Goal: Information Seeking & Learning: Learn about a topic

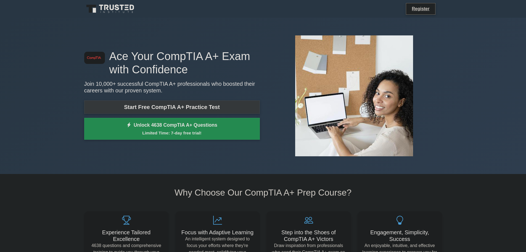
click at [198, 104] on link "Start Free CompTIA A+ Practice Test" at bounding box center [172, 106] width 176 height 13
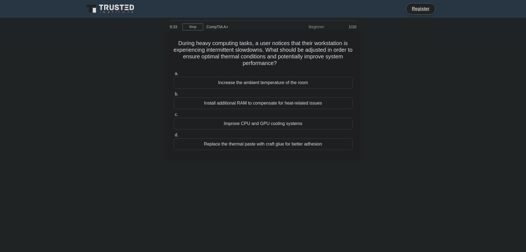
click at [242, 123] on div "Improve CPU and GPU cooling systems" at bounding box center [263, 124] width 179 height 12
click at [174, 116] on input "c. Improve CPU and GPU cooling systems" at bounding box center [174, 115] width 0 height 4
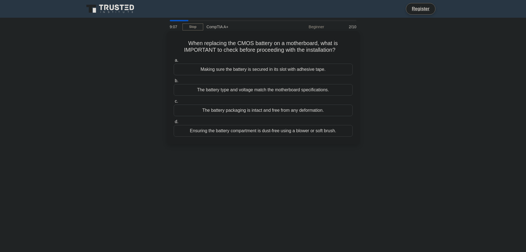
click at [261, 89] on div "The battery type and voltage match the motherboard specifications." at bounding box center [263, 90] width 179 height 12
click at [174, 83] on input "b. The battery type and voltage match the motherboard specifications." at bounding box center [174, 81] width 0 height 4
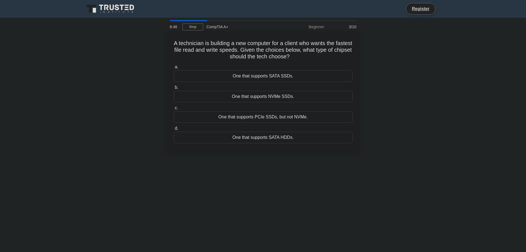
click at [291, 97] on div "One that supports NVMe SSDs." at bounding box center [263, 97] width 179 height 12
click at [174, 89] on input "b. One that supports NVMe SSDs." at bounding box center [174, 88] width 0 height 4
click at [277, 140] on div "Enable AHCI mode." at bounding box center [263, 138] width 179 height 12
click at [174, 130] on input "d. Enable AHCI mode." at bounding box center [174, 129] width 0 height 4
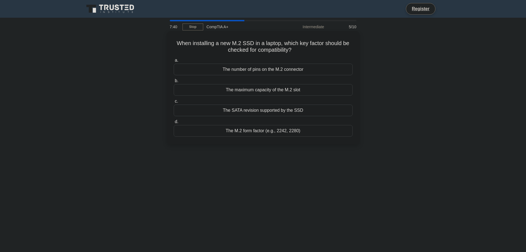
click at [289, 132] on div "The M.2 form factor (e.g., 2242, 2280)" at bounding box center [263, 131] width 179 height 12
click at [174, 124] on input "d. The M.2 form factor (e.g., 2242, 2280)" at bounding box center [174, 122] width 0 height 4
click at [280, 70] on div "Hyper-threading technology" at bounding box center [263, 70] width 179 height 12
click at [174, 62] on input "a. Hyper-threading technology" at bounding box center [174, 61] width 0 height 4
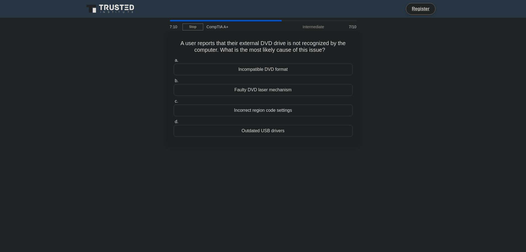
click at [296, 70] on div "Incompatible DVD format" at bounding box center [263, 70] width 179 height 12
click at [174, 62] on input "a. Incompatible DVD format" at bounding box center [174, 61] width 0 height 4
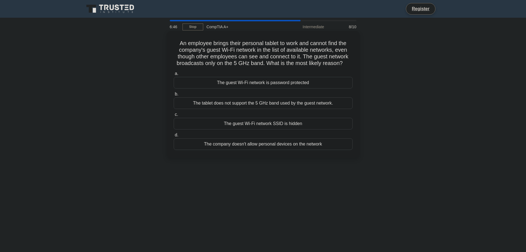
click at [268, 102] on div "The tablet does not support the 5 GHz band used by the guest network." at bounding box center [263, 103] width 179 height 12
click at [174, 96] on input "b. The tablet does not support the 5 GHz band used by the guest network." at bounding box center [174, 94] width 0 height 4
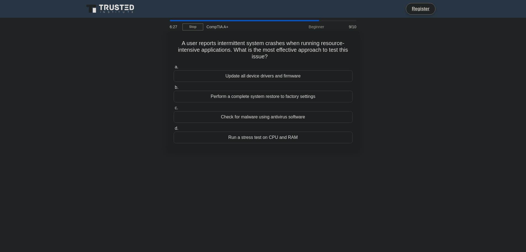
click at [281, 137] on div "Run a stress test on CPU and RAM" at bounding box center [263, 138] width 179 height 12
click at [174, 130] on input "d. Run a stress test on CPU and RAM" at bounding box center [174, 129] width 0 height 4
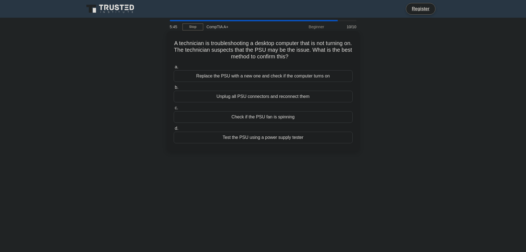
click at [285, 138] on div "Test the PSU using a power supply tester" at bounding box center [263, 138] width 179 height 12
click at [174, 130] on input "d. Test the PSU using a power supply tester" at bounding box center [174, 129] width 0 height 4
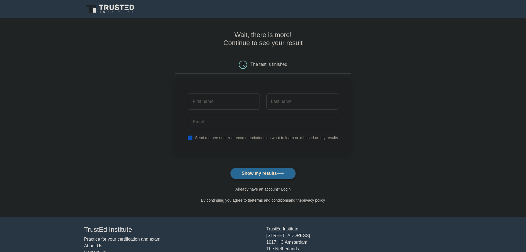
click at [263, 175] on button "Show my results" at bounding box center [262, 173] width 65 height 12
click at [237, 104] on input "text" at bounding box center [224, 100] width 72 height 16
type input "Kam"
type input "Test"
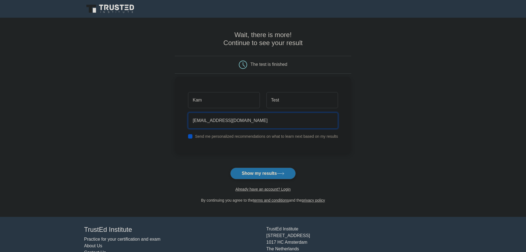
type input "kamlanguido@gmail.com"
type input "Languido"
click at [246, 138] on label "Send me personalized recommendations on what to learn next based on my results" at bounding box center [266, 136] width 143 height 4
click at [190, 137] on input "checkbox" at bounding box center [190, 136] width 4 height 4
checkbox input "false"
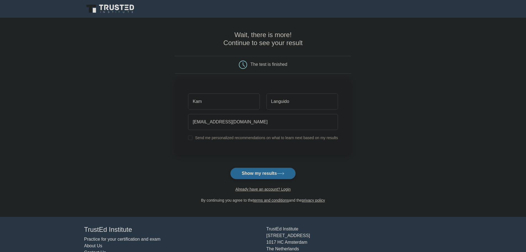
click at [254, 173] on button "Show my results" at bounding box center [262, 173] width 65 height 12
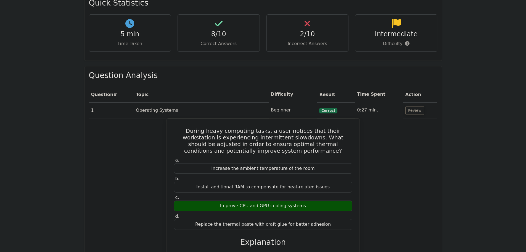
scroll to position [276, 0]
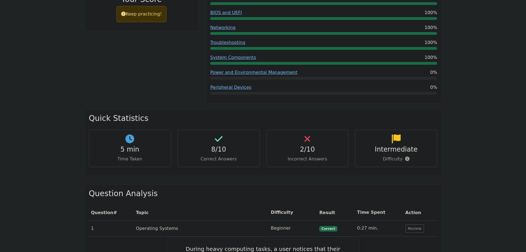
click at [301, 145] on h4 "2/10" at bounding box center [307, 149] width 73 height 8
click at [304, 130] on div "2/10 Incorrect Answers" at bounding box center [308, 148] width 82 height 37
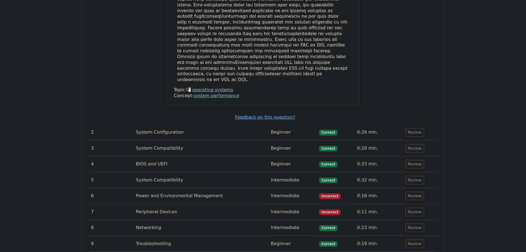
scroll to position [746, 0]
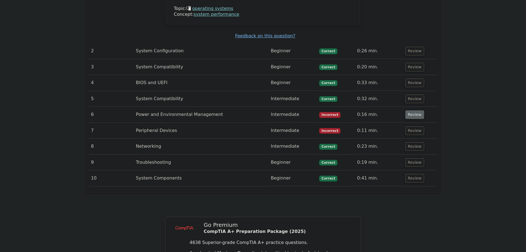
click at [407, 110] on button "Review" at bounding box center [415, 114] width 19 height 9
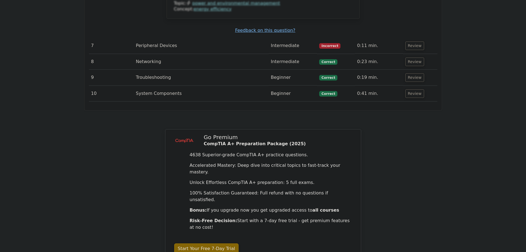
scroll to position [1161, 0]
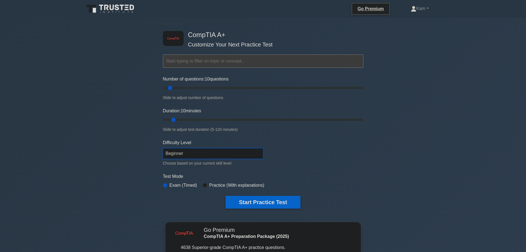
click at [212, 151] on select "Beginner Intermediate Expert" at bounding box center [213, 153] width 100 height 11
click at [342, 158] on form "Topics Hardware Operating Systems Networking Security Troubleshooting Mobile De…" at bounding box center [263, 123] width 201 height 171
click at [261, 203] on button "Start Practice Test" at bounding box center [263, 202] width 75 height 13
drag, startPoint x: 169, startPoint y: 88, endPoint x: 181, endPoint y: 90, distance: 11.7
type input "20"
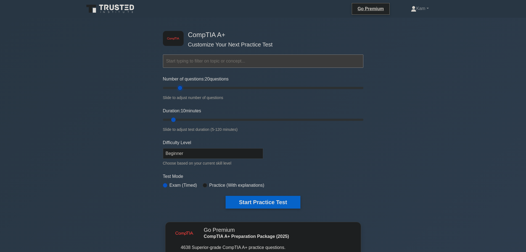
click at [181, 90] on input "Number of questions: 20 questions" at bounding box center [263, 88] width 201 height 7
drag, startPoint x: 173, startPoint y: 118, endPoint x: 188, endPoint y: 118, distance: 15.5
type input "20"
click at [188, 118] on input "Duration: 20 minutes" at bounding box center [263, 119] width 201 height 7
click at [255, 205] on button "Start Practice Test" at bounding box center [263, 202] width 75 height 13
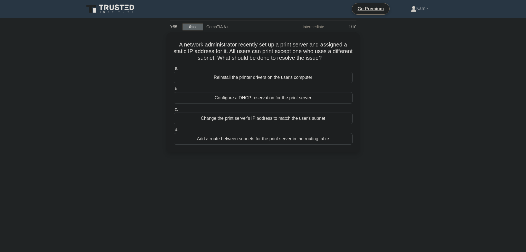
click at [198, 27] on link "Stop" at bounding box center [193, 26] width 21 height 7
click at [283, 139] on div "Add a route between subnets for the print server in the routing table" at bounding box center [263, 138] width 179 height 12
click at [174, 130] on input "d. Add a route between subnets for the print server in the routing table" at bounding box center [174, 129] width 0 height 4
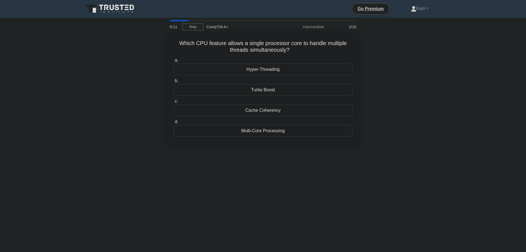
click at [269, 130] on div "Multi-Core Processing" at bounding box center [263, 131] width 179 height 12
click at [174, 124] on input "d. Multi-Core Processing" at bounding box center [174, 122] width 0 height 4
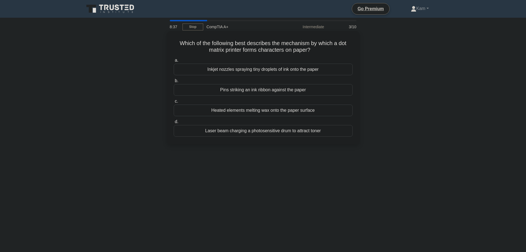
click at [206, 91] on div "Pins striking an ink ribbon against the paper" at bounding box center [263, 90] width 179 height 12
click at [174, 83] on input "b. Pins striking an ink ribbon against the paper" at bounding box center [174, 81] width 0 height 4
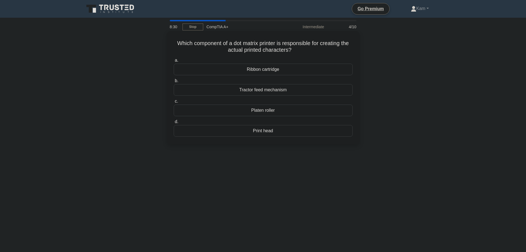
click at [275, 130] on div "Print head" at bounding box center [263, 131] width 179 height 12
click at [174, 124] on input "d. Print head" at bounding box center [174, 122] width 0 height 4
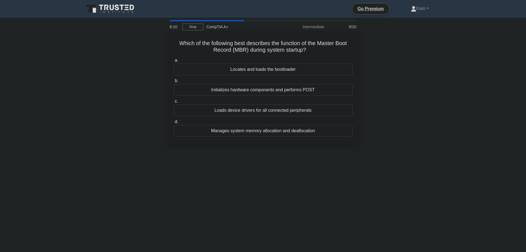
click at [311, 90] on div "Initializes hardware components and performs POST" at bounding box center [263, 90] width 179 height 12
click at [174, 83] on input "b. Initializes hardware components and performs POST" at bounding box center [174, 81] width 0 height 4
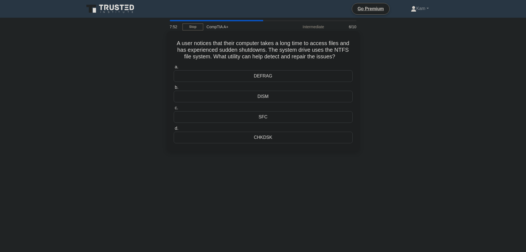
click at [280, 118] on div "SFC" at bounding box center [263, 117] width 179 height 12
click at [174, 110] on input "c. SFC" at bounding box center [174, 108] width 0 height 4
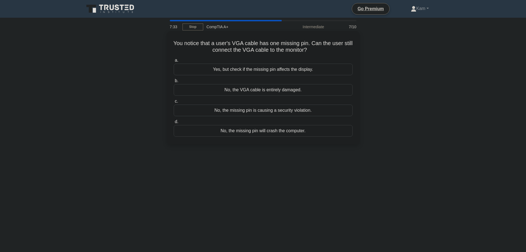
click at [279, 92] on div "No, the VGA cable is entirely damaged." at bounding box center [263, 90] width 179 height 12
click at [174, 83] on input "b. No, the VGA cable is entirely damaged." at bounding box center [174, 81] width 0 height 4
click at [225, 114] on div "Improved data redundancy" at bounding box center [263, 110] width 179 height 12
click at [174, 103] on input "c. Improved data redundancy" at bounding box center [174, 101] width 0 height 4
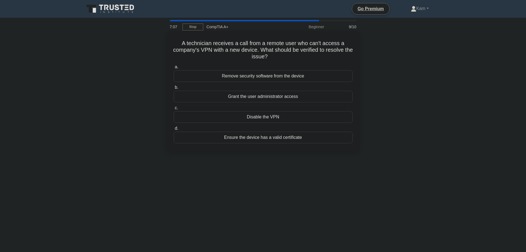
click at [215, 139] on div "Ensure the device has a valid certificate" at bounding box center [263, 138] width 179 height 12
click at [174, 130] on input "d. Ensure the device has a valid certificate" at bounding box center [174, 129] width 0 height 4
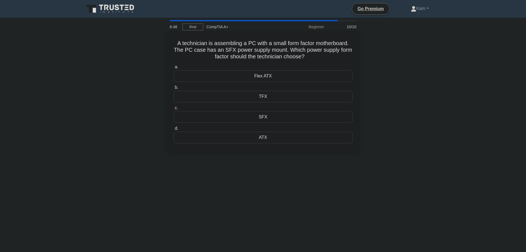
click at [271, 116] on div "SFX" at bounding box center [263, 117] width 179 height 12
click at [174, 110] on input "c. SFX" at bounding box center [174, 108] width 0 height 4
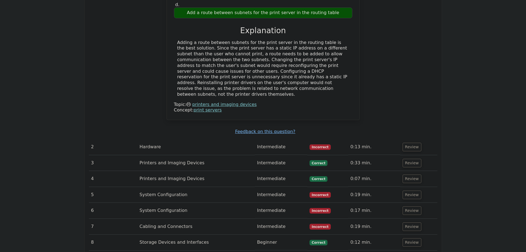
scroll to position [580, 0]
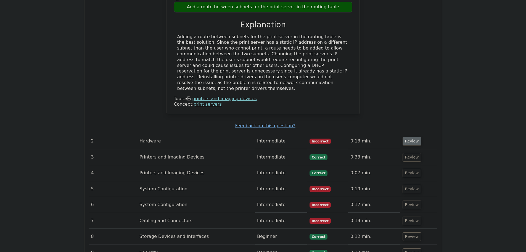
click at [407, 137] on button "Review" at bounding box center [412, 141] width 19 height 9
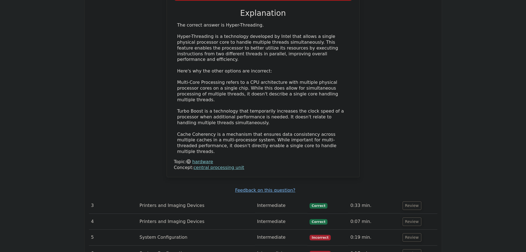
scroll to position [829, 0]
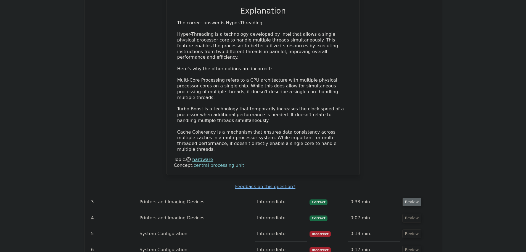
click at [407, 198] on button "Review" at bounding box center [412, 202] width 19 height 9
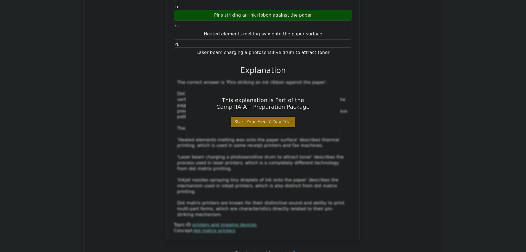
scroll to position [1216, 0]
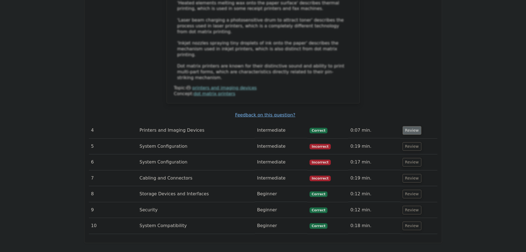
click at [410, 126] on button "Review" at bounding box center [412, 130] width 19 height 9
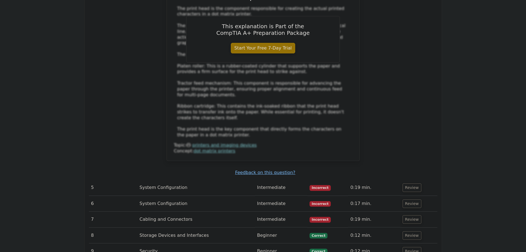
scroll to position [1520, 0]
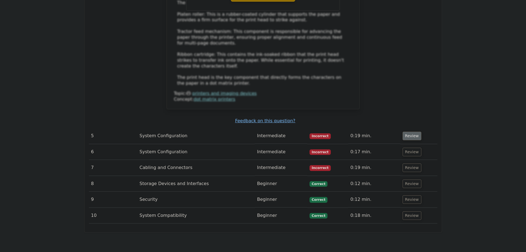
click at [407, 132] on button "Review" at bounding box center [412, 136] width 19 height 9
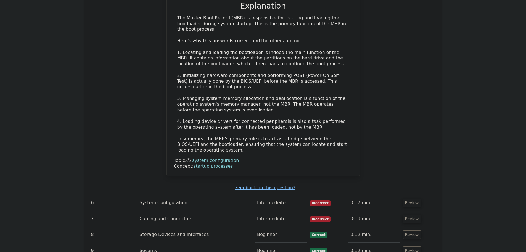
scroll to position [1768, 0]
click at [411, 198] on button "Review" at bounding box center [412, 202] width 19 height 9
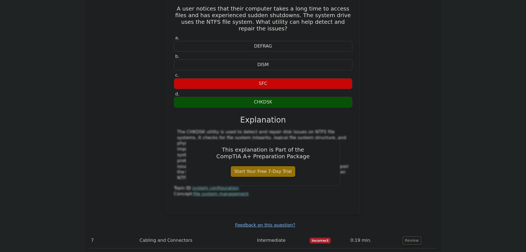
scroll to position [1990, 0]
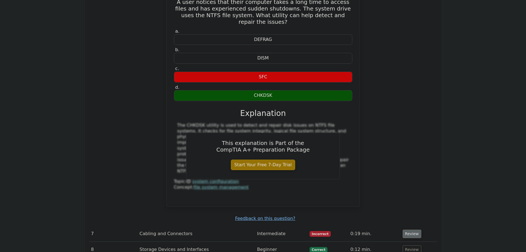
click at [409, 229] on button "Review" at bounding box center [412, 233] width 19 height 9
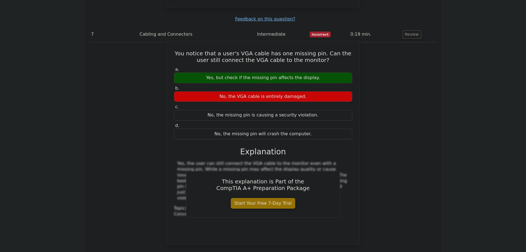
scroll to position [2238, 0]
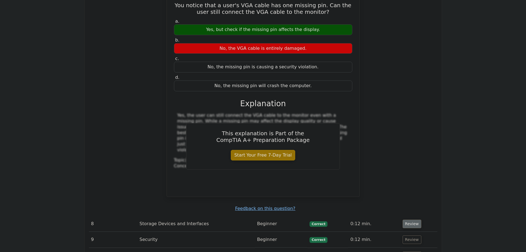
click at [413, 219] on button "Review" at bounding box center [412, 223] width 19 height 9
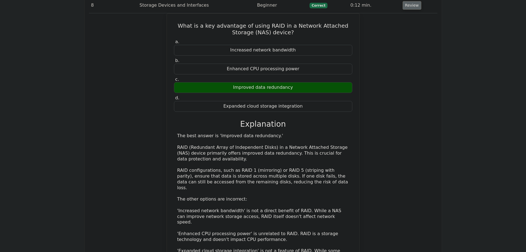
scroll to position [2570, 0]
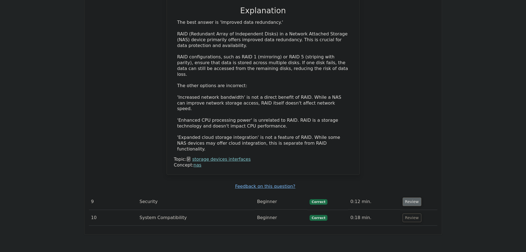
click at [410, 197] on button "Review" at bounding box center [412, 201] width 19 height 9
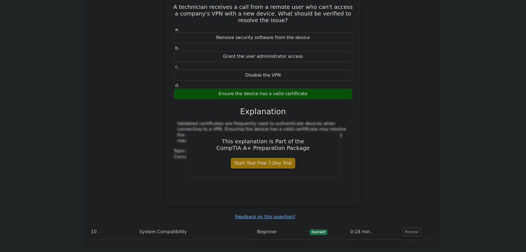
scroll to position [2791, 0]
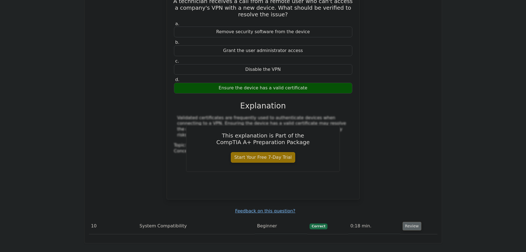
click at [408, 222] on button "Review" at bounding box center [412, 226] width 19 height 9
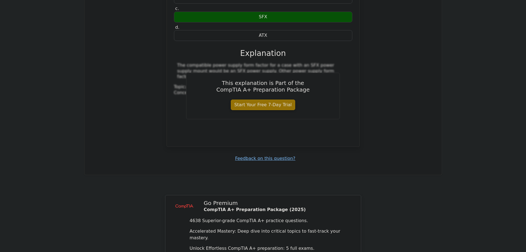
scroll to position [3152, 0]
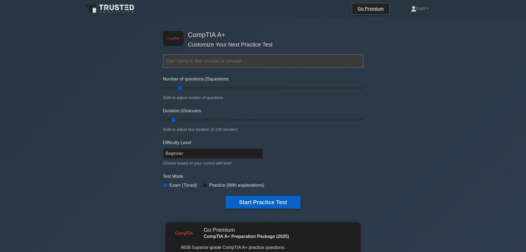
drag, startPoint x: 172, startPoint y: 90, endPoint x: 182, endPoint y: 90, distance: 10.2
type input "20"
click at [183, 90] on input "Number of questions: 25 questions" at bounding box center [263, 88] width 201 height 7
click at [267, 208] on button "Start Practice Test" at bounding box center [263, 202] width 75 height 13
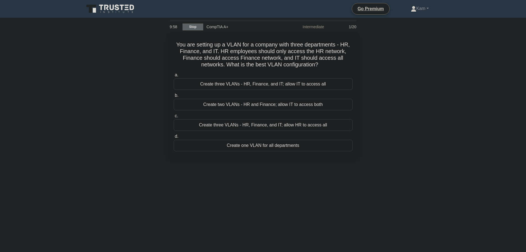
click at [192, 29] on link "Stop" at bounding box center [193, 26] width 21 height 7
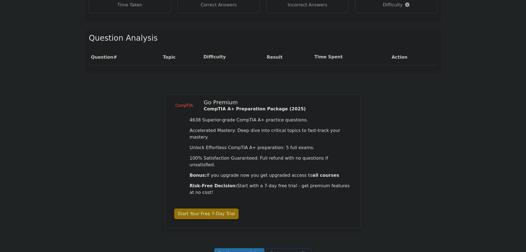
scroll to position [405, 0]
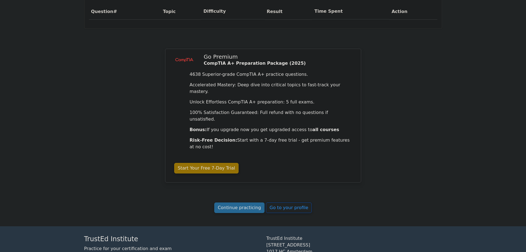
click at [249, 202] on link "Continue practicing" at bounding box center [239, 207] width 51 height 11
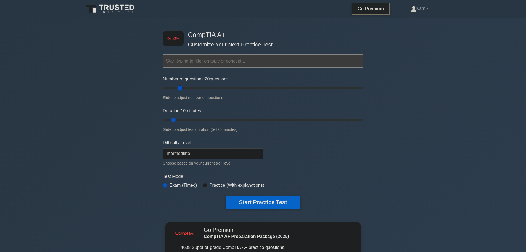
drag, startPoint x: 169, startPoint y: 88, endPoint x: 180, endPoint y: 88, distance: 10.8
type input "20"
click at [180, 88] on input "Number of questions: 20 questions" at bounding box center [263, 88] width 201 height 7
drag, startPoint x: 172, startPoint y: 119, endPoint x: 188, endPoint y: 120, distance: 16.0
type input "20"
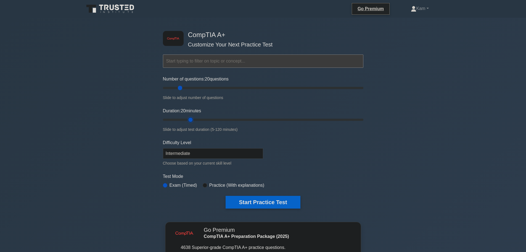
click at [188, 120] on input "Duration: 20 minutes" at bounding box center [263, 119] width 201 height 7
